Goal: Information Seeking & Learning: Find specific fact

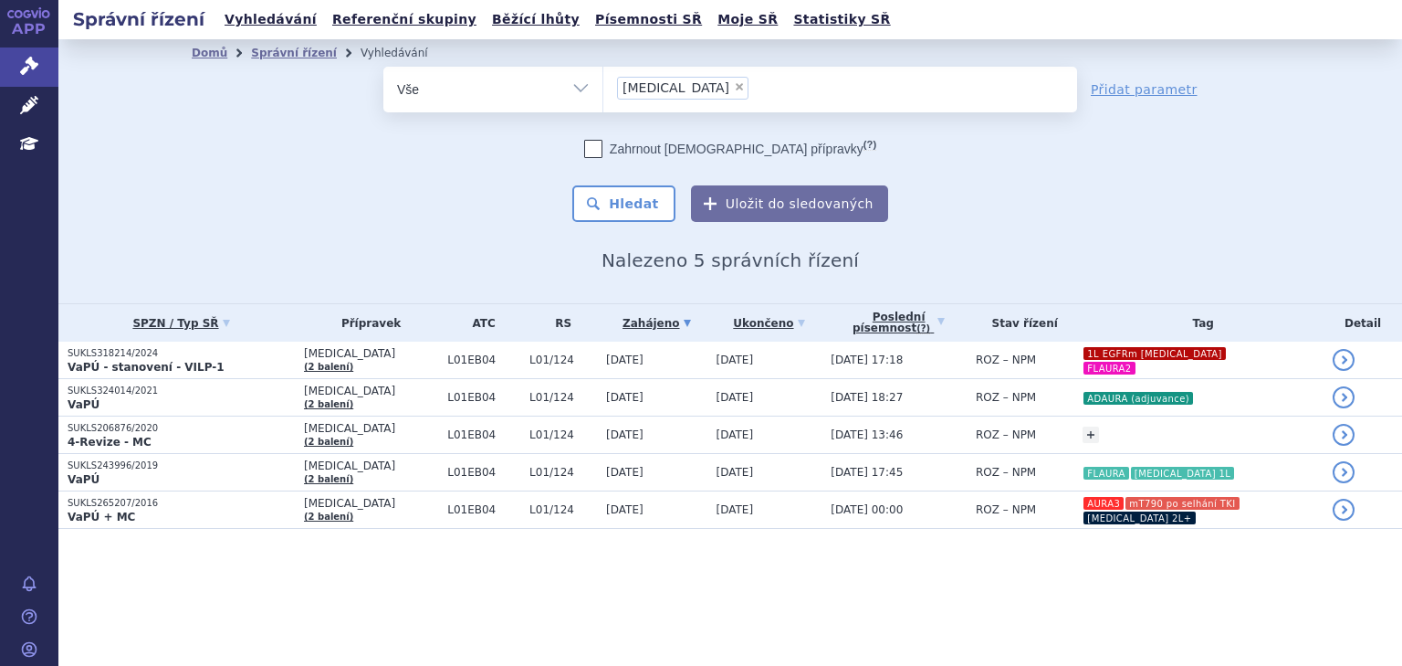
click at [683, 88] on li "× [MEDICAL_DATA]" at bounding box center [682, 88] width 131 height 23
click at [603, 88] on select "[MEDICAL_DATA]" at bounding box center [603, 89] width 1 height 46
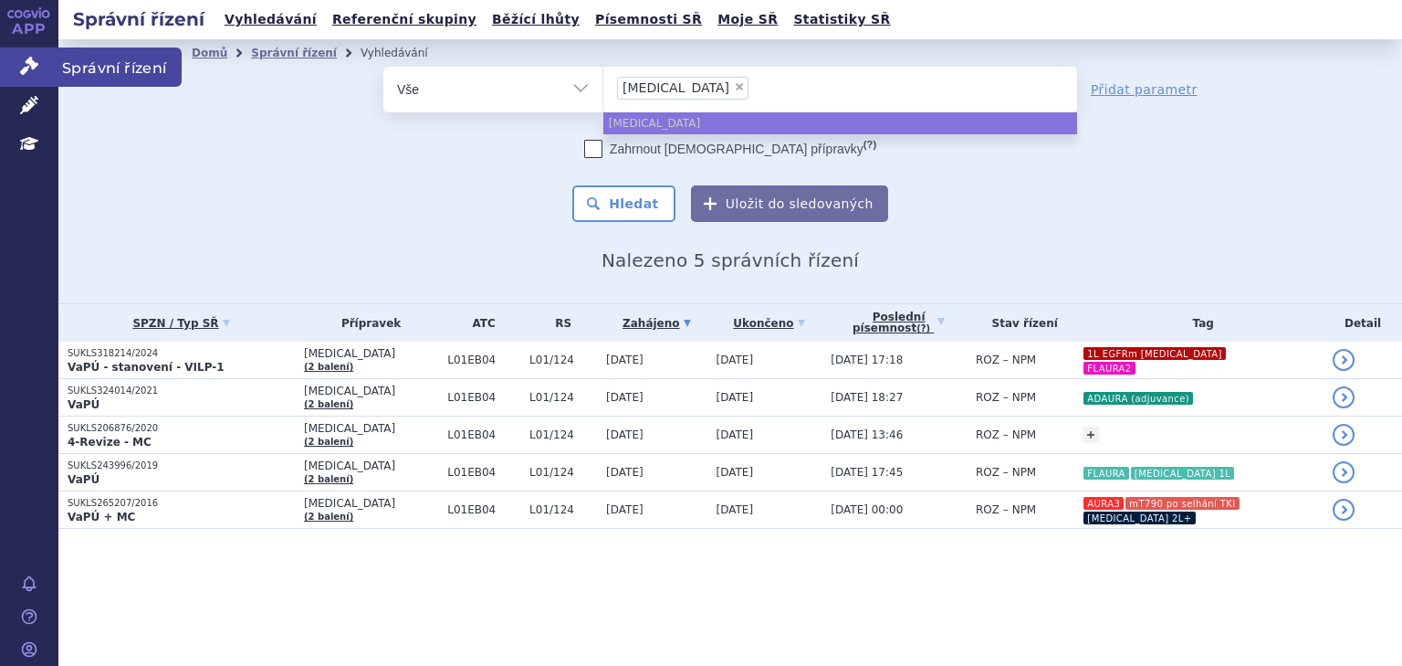
click at [27, 54] on link "Správní řízení" at bounding box center [29, 66] width 58 height 38
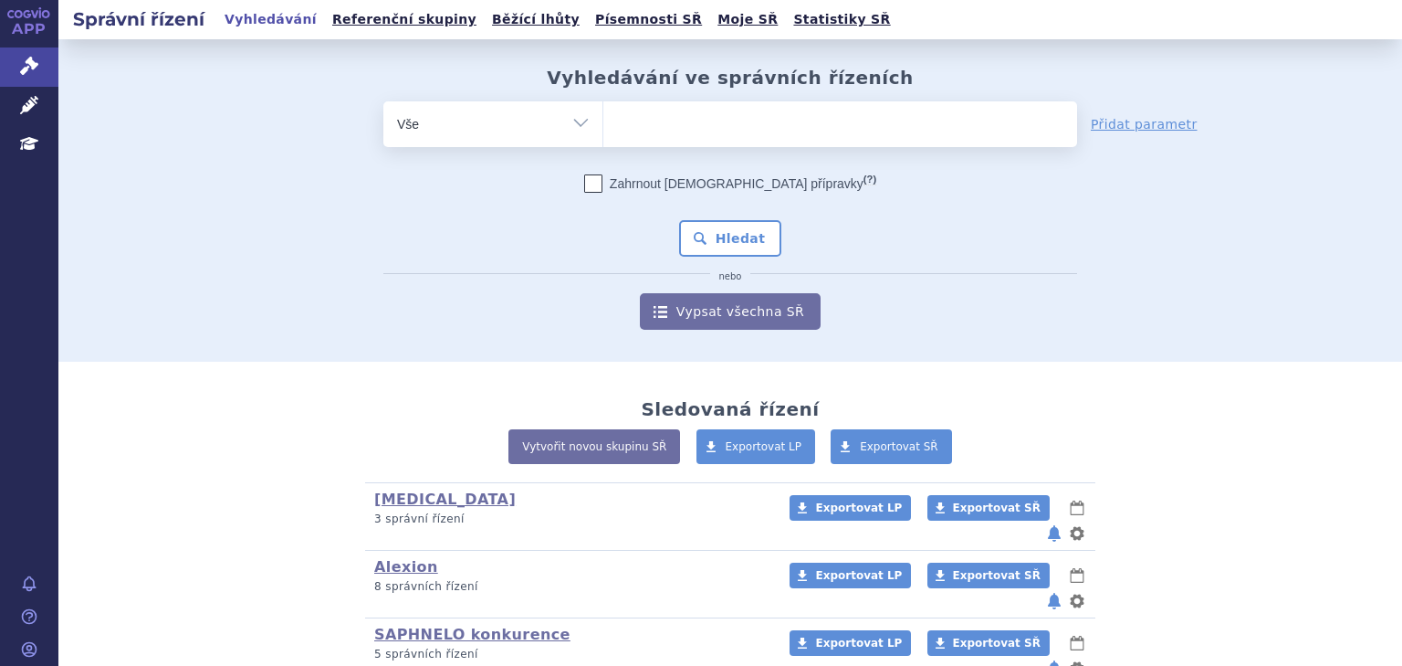
click at [648, 131] on ul at bounding box center [840, 120] width 474 height 38
click at [603, 131] on select at bounding box center [603, 123] width 1 height 46
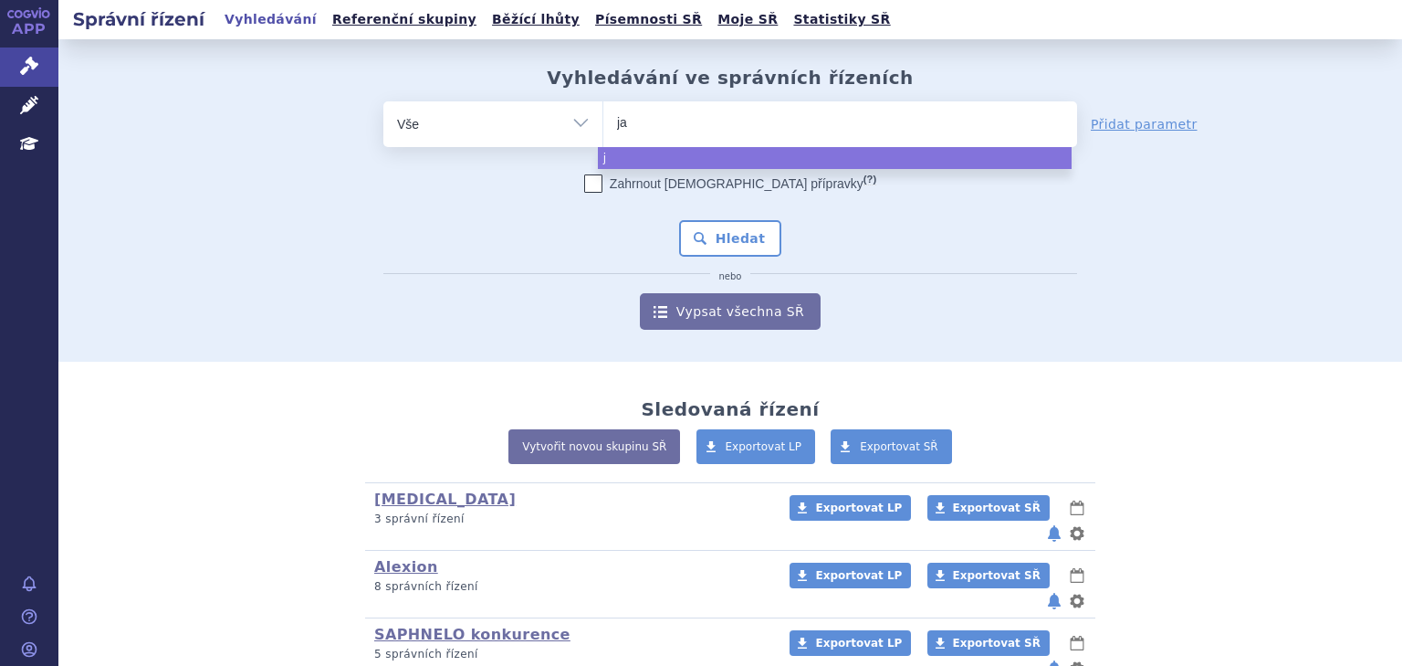
type input "jar"
type input "jardi"
type input "jardian"
type input "jardiance"
select select "jardiance"
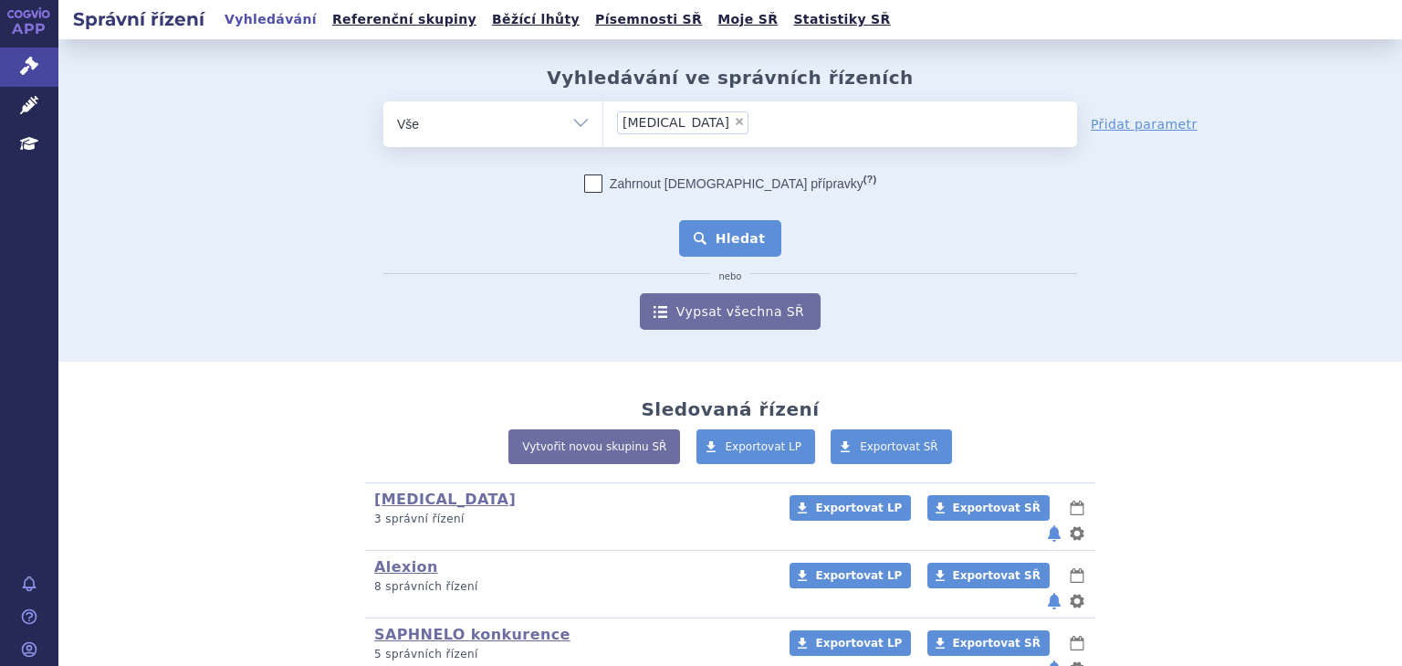
click at [718, 249] on button "Hledat" at bounding box center [730, 238] width 103 height 37
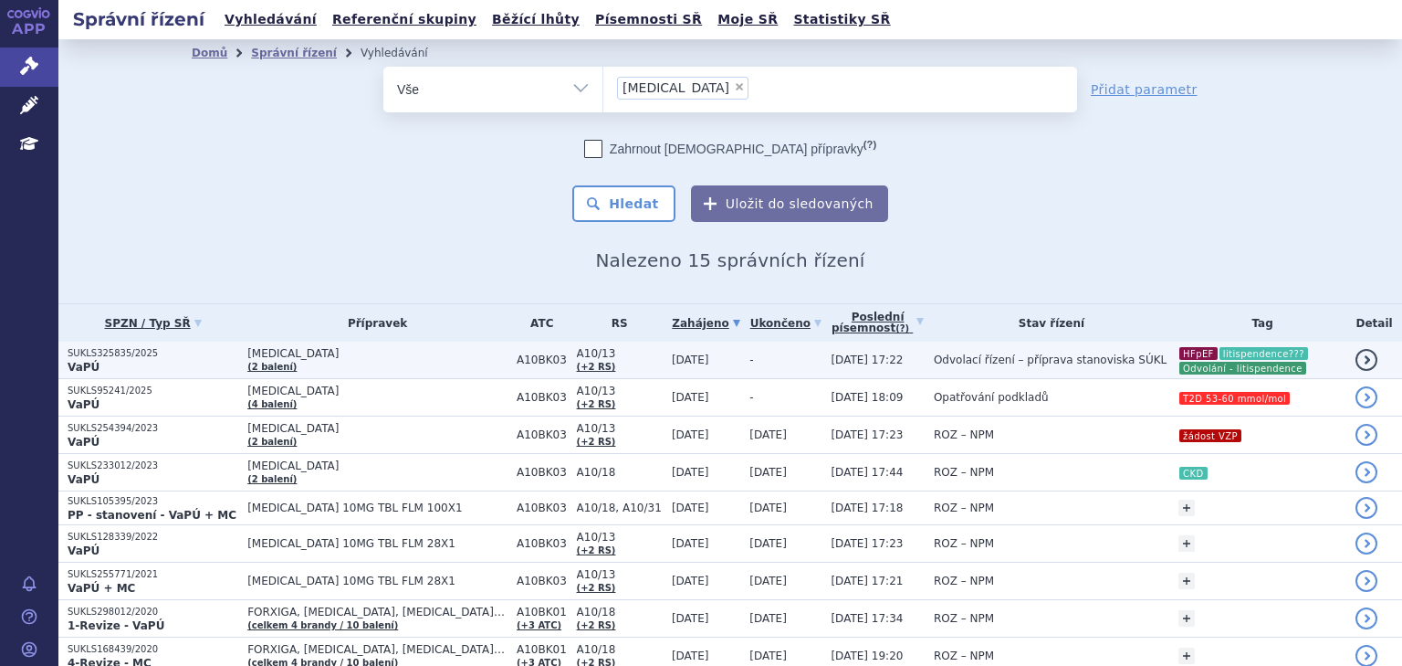
click at [740, 357] on td "-" at bounding box center [780, 359] width 81 height 37
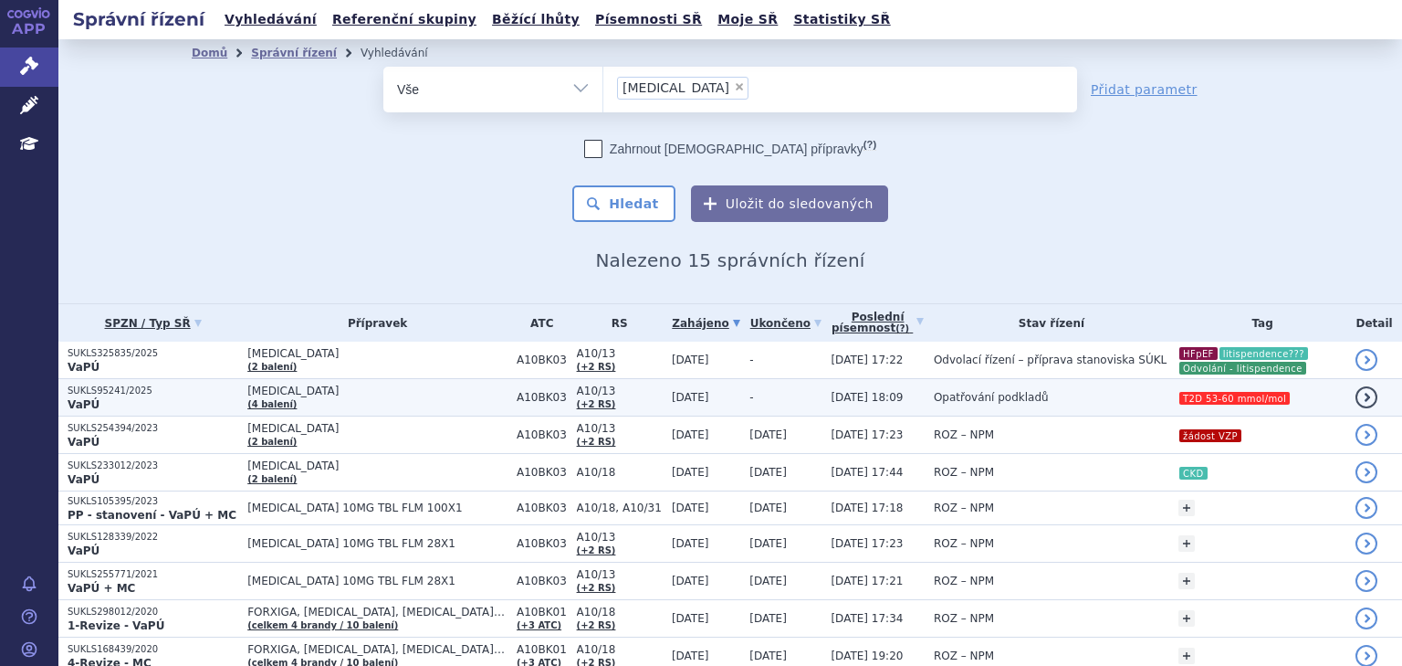
click at [1069, 388] on td "Opatřování podkladů" at bounding box center [1047, 397] width 245 height 37
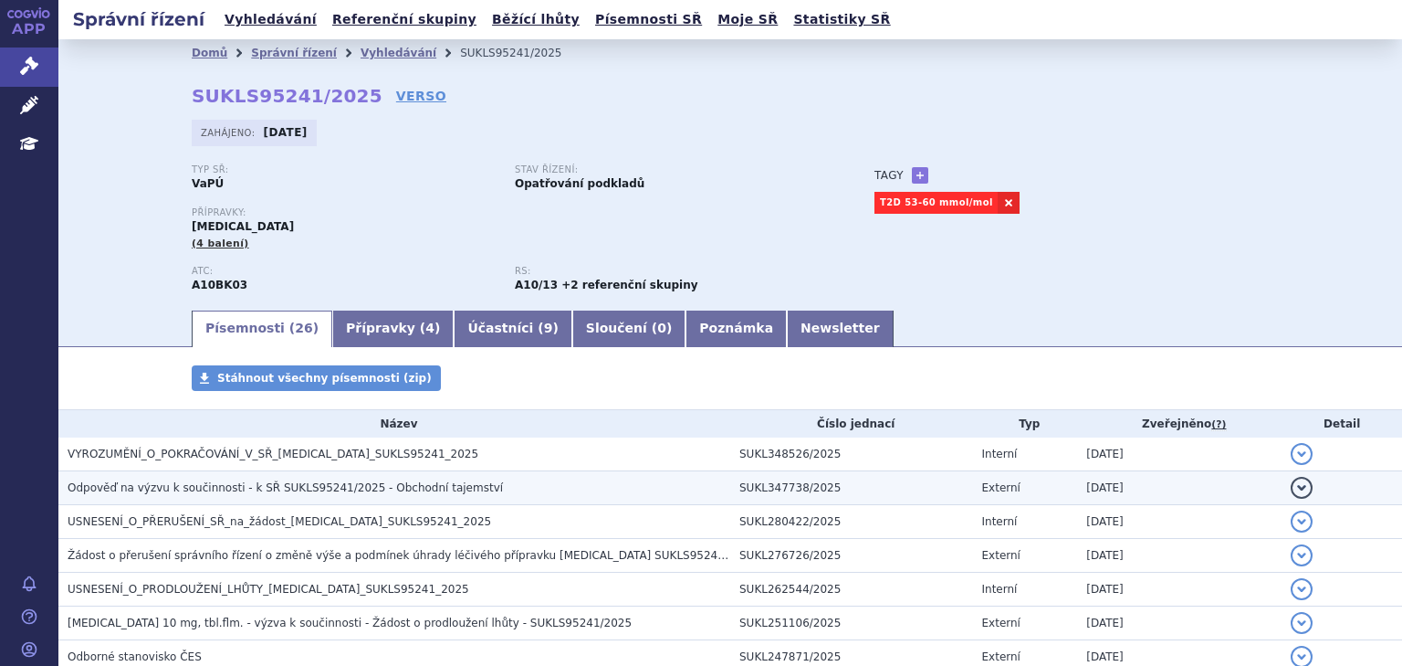
click at [453, 491] on h3 "Odpověď na výzvu k součinnosti - k SŘ SUKLS95241/2025 - Obchodní tajemství" at bounding box center [399, 487] width 663 height 18
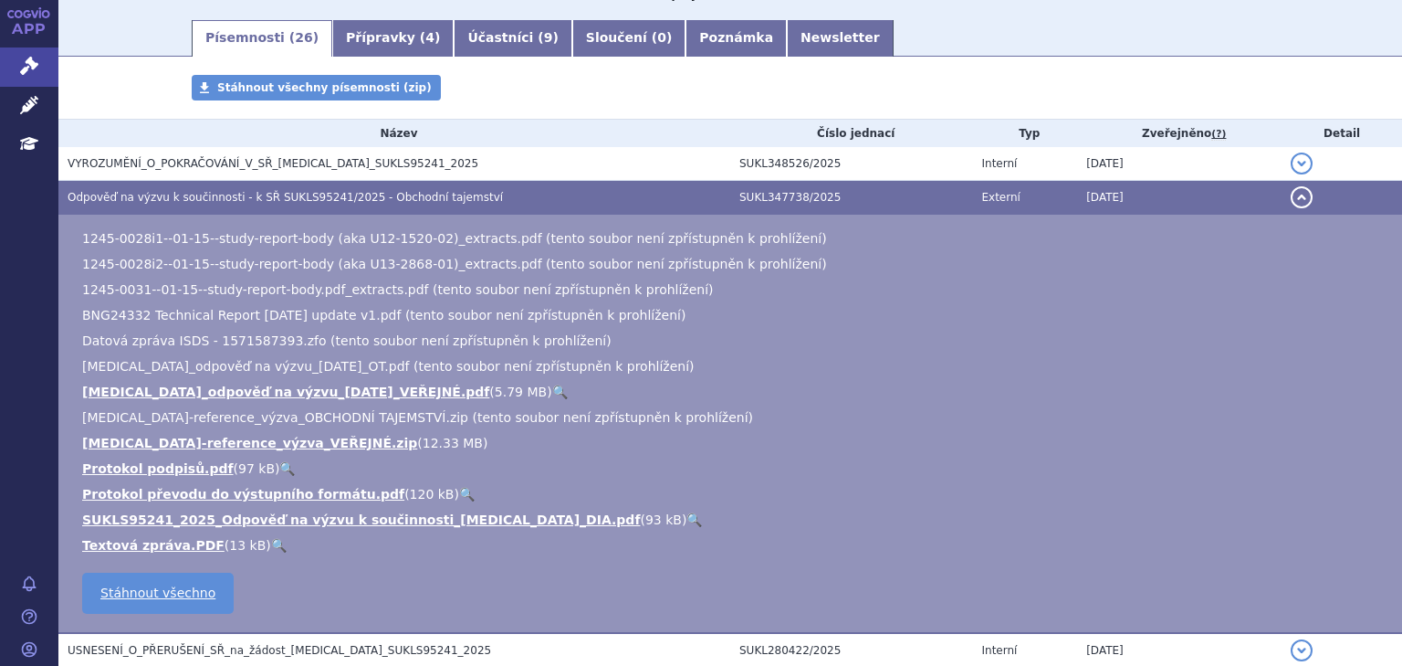
scroll to position [292, 0]
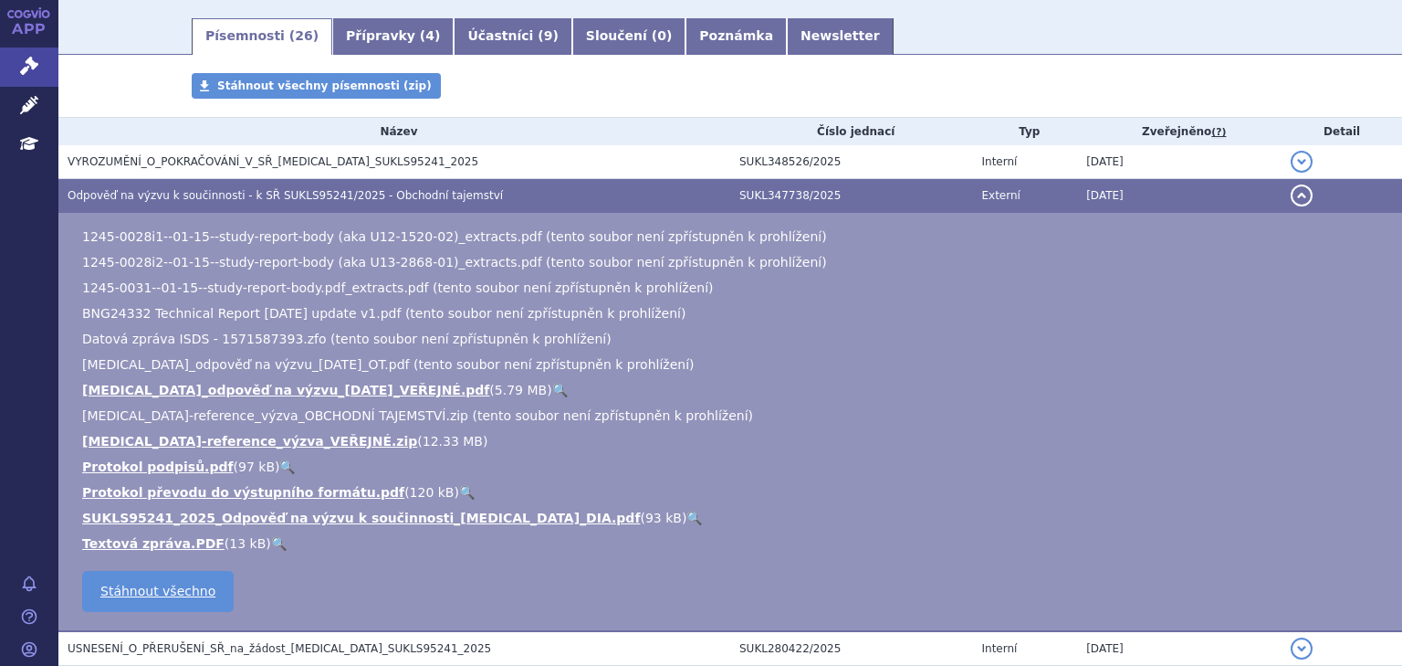
click at [310, 382] on li "[MEDICAL_DATA]_odpověď na výzvu_[DATE]_VEŘEJNÉ.pdf ( 5.79 MB ) 🔍" at bounding box center [733, 390] width 1302 height 18
click at [311, 391] on link "[MEDICAL_DATA]_odpověď na výzvu_[DATE]_VEŘEJNÉ.pdf" at bounding box center [285, 390] width 407 height 15
